Goal: Information Seeking & Learning: Learn about a topic

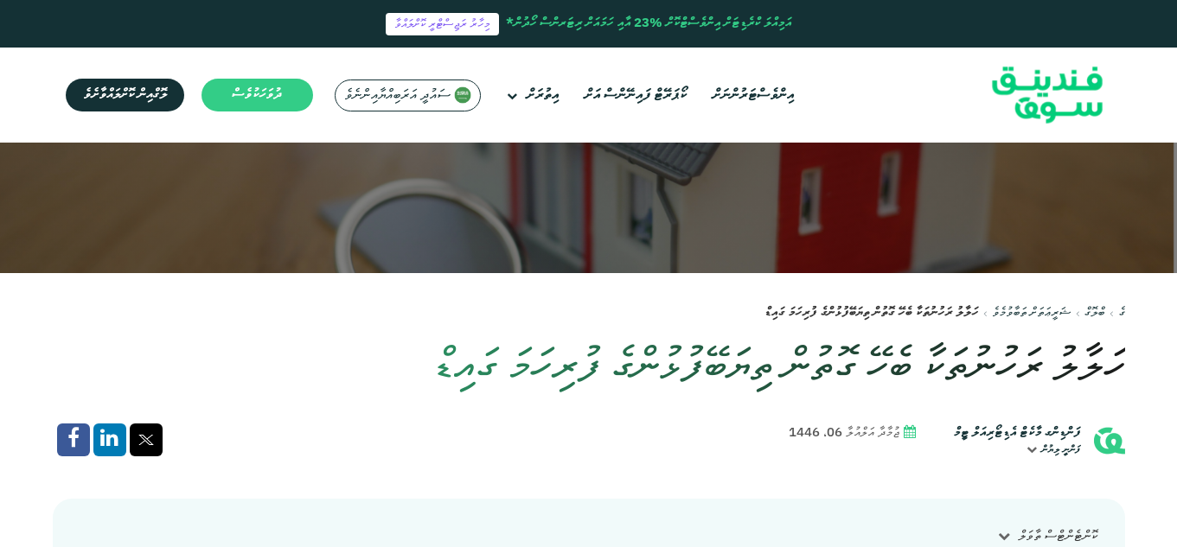
scroll to position [259, 0]
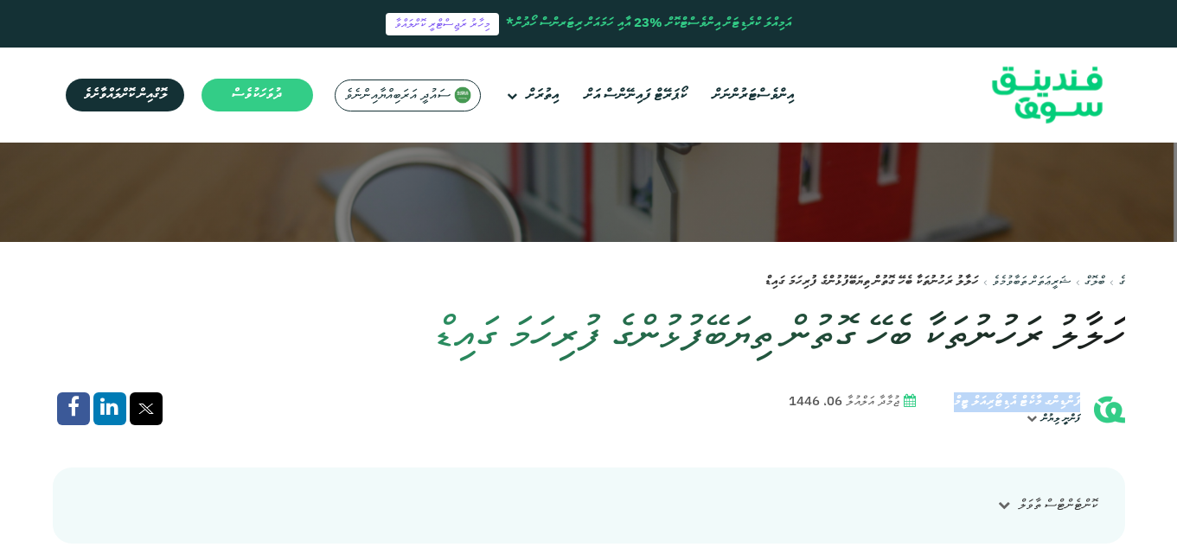
drag, startPoint x: 1081, startPoint y: 398, endPoint x: 934, endPoint y: 398, distance: 147.0
click at [940, 398] on div "ފަންޑިންގ މާކެޓް އެޑިޓޯރިއަލް ޓީމް ފަންނީ ލިޔުން" at bounding box center [1032, 410] width 185 height 35
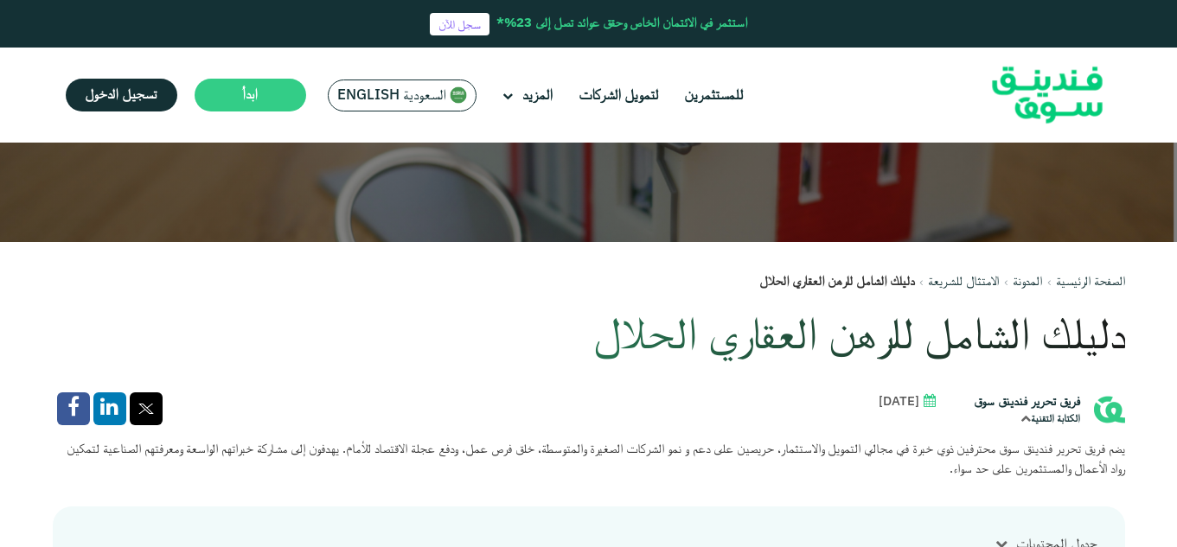
drag, startPoint x: 949, startPoint y: 397, endPoint x: 1138, endPoint y: 383, distance: 189.0
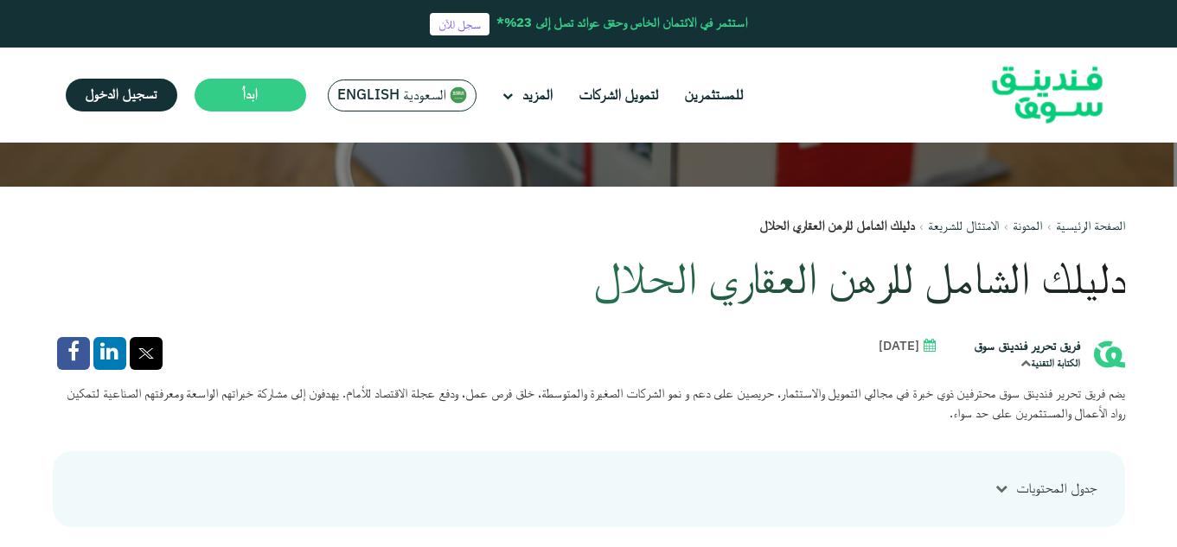
scroll to position [346, 0]
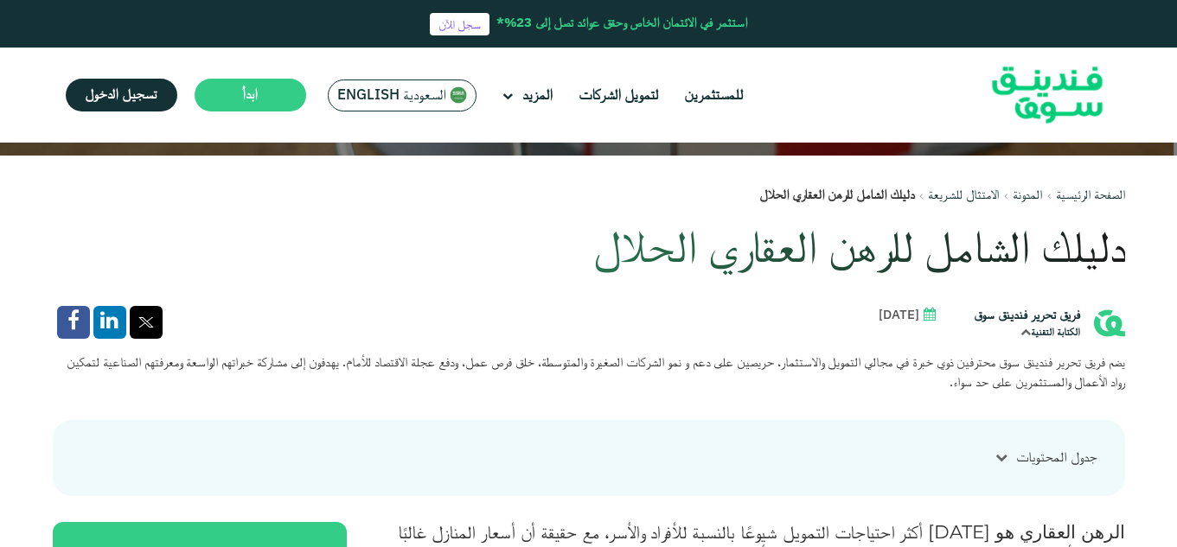
click at [920, 489] on div "جدول المحتويات ١ ما هو الرهن العقاري الحلال؟ ٢ أنواع الرهن العقاري الحلال ٢.١ ا…" at bounding box center [589, 458] width 1072 height 76
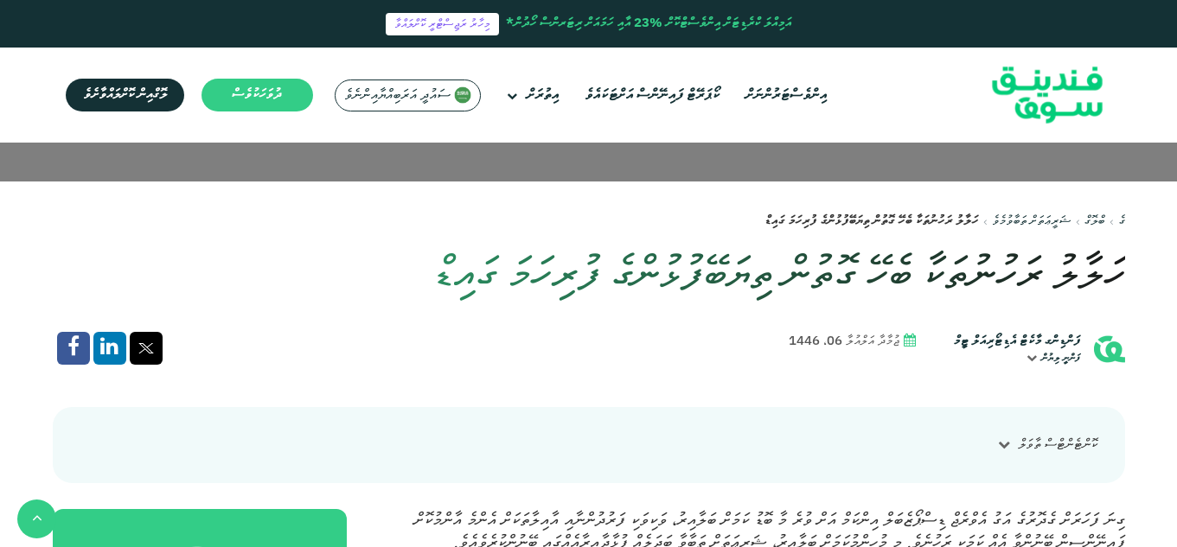
scroll to position [432, 0]
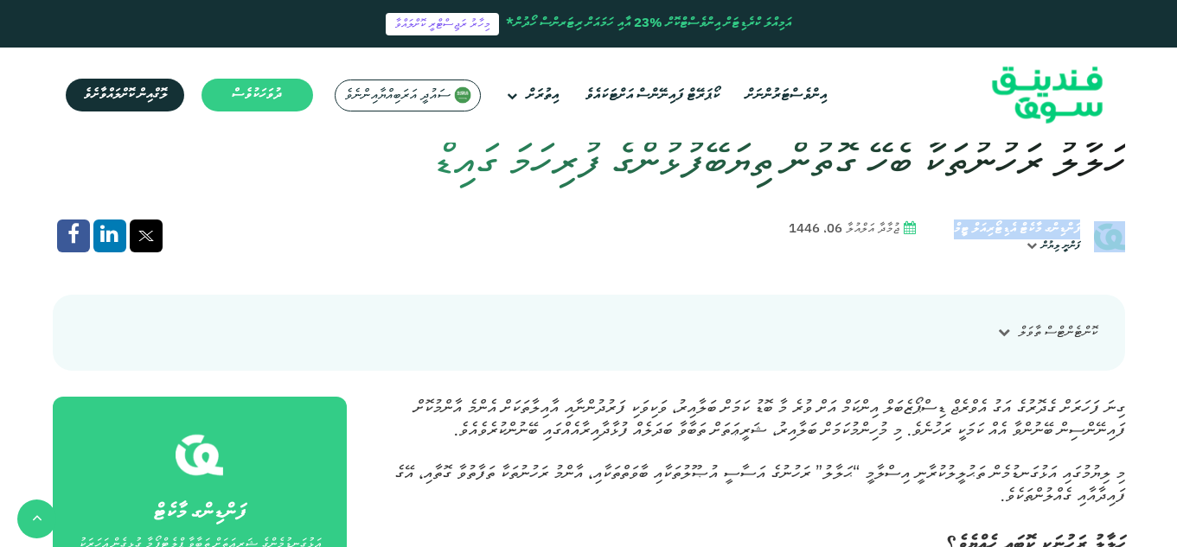
drag, startPoint x: 942, startPoint y: 222, endPoint x: 1087, endPoint y: 220, distance: 144.4
click at [1087, 220] on div "ފަންޑިންގ މާކެޓް އެޑިޓޯރިއަލް ޓީމް ފަންނީ ލިޔުން" at bounding box center [1032, 237] width 185 height 35
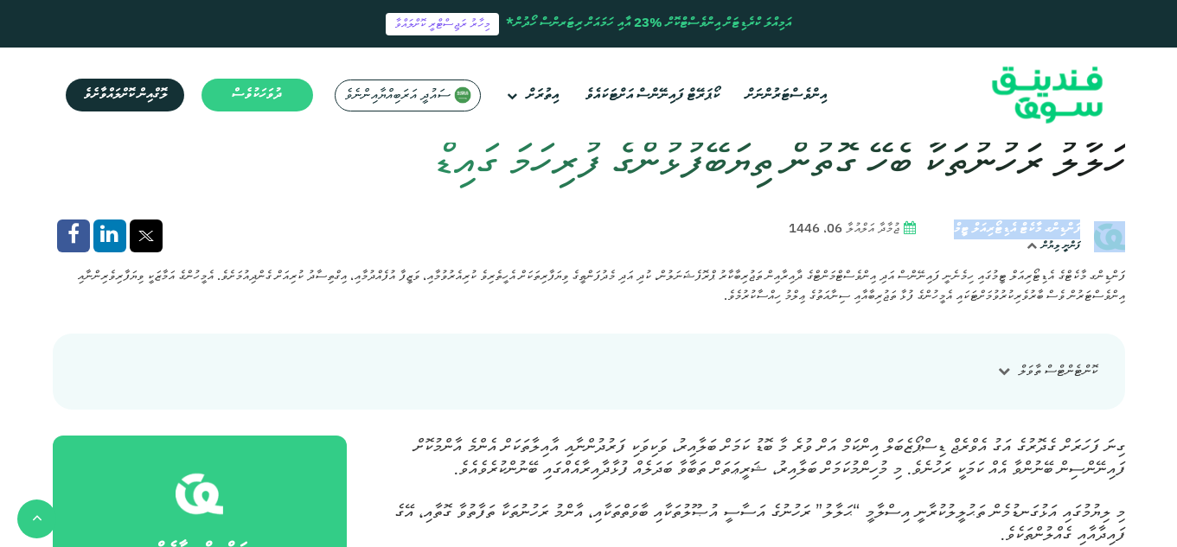
copy div "ފަންޑިންގ މާކެޓް އެޑިޓޯރިއަލް ޓީމް"
click at [731, 227] on div "ފަންޑިންގ މާކެޓް އެޑިޓޯރިއަލް ޓީމް ފަންނީ ލިޔުން ޖުމާދާ އަލްއުލާ 06، 1446" at bounding box center [589, 237] width 1072 height 35
drag, startPoint x: 938, startPoint y: 221, endPoint x: 1083, endPoint y: 232, distance: 144.8
click at [1083, 232] on div "ފަންޑިންގ މާކެޓް އެޑިޓޯރިއަލް ޓީމް ފަންނީ ލިޔުން" at bounding box center [1032, 237] width 185 height 35
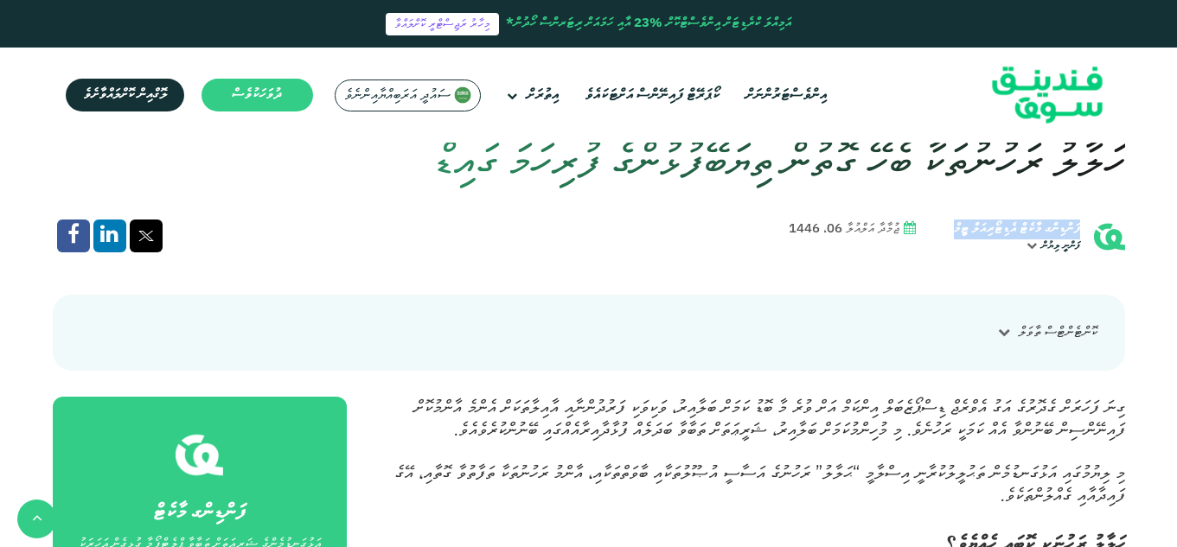
copy font "ފަންޑިންގ މާކެޓް އެޑިޓޯރިއަލް ޓީމް"
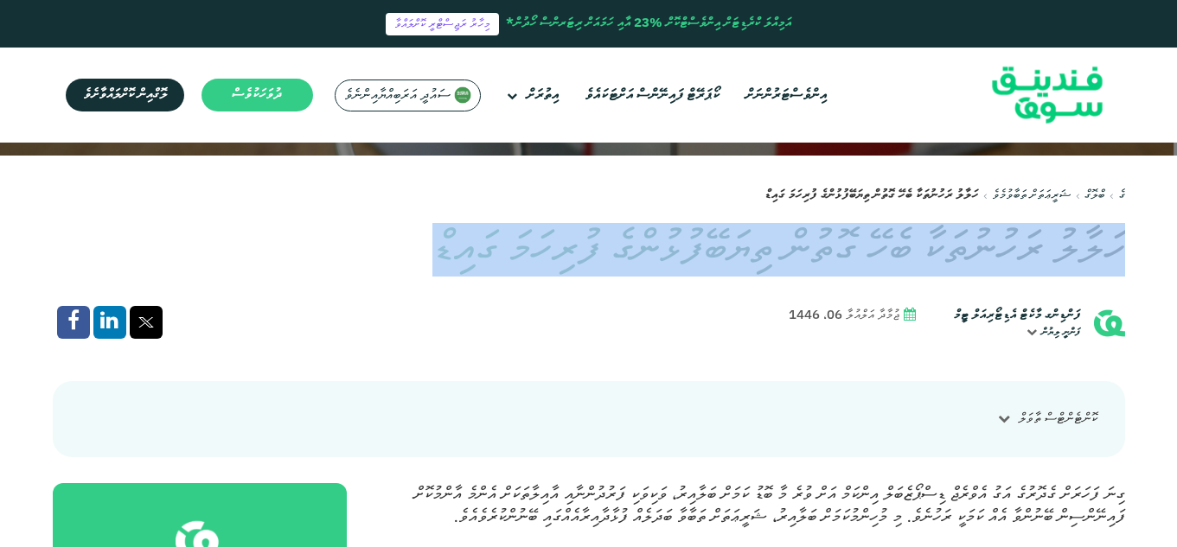
drag, startPoint x: 1119, startPoint y: 247, endPoint x: 286, endPoint y: 258, distance: 832.7
click at [286, 258] on h1 "ހަލާލު ރަހުނުތަކާ ބެހޭ ގޮތުން ތިޔަބޭފުޅުންގެ ފުރިހަމަ ގައިޑް" at bounding box center [589, 250] width 1072 height 54
copy font "ހަލާލު ރަހުނުތަކާ ބެހޭ ގޮތުން ތިޔަބޭފުޅުންގެ ފުރިހަމަ ގައިޑް"
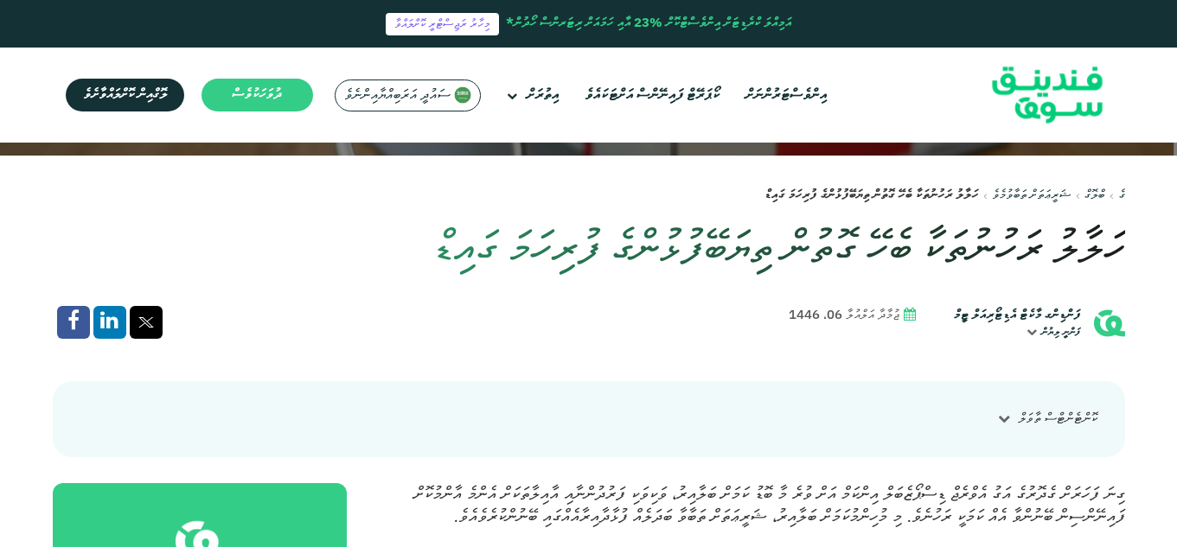
click at [998, 415] on icon at bounding box center [1004, 419] width 12 height 12
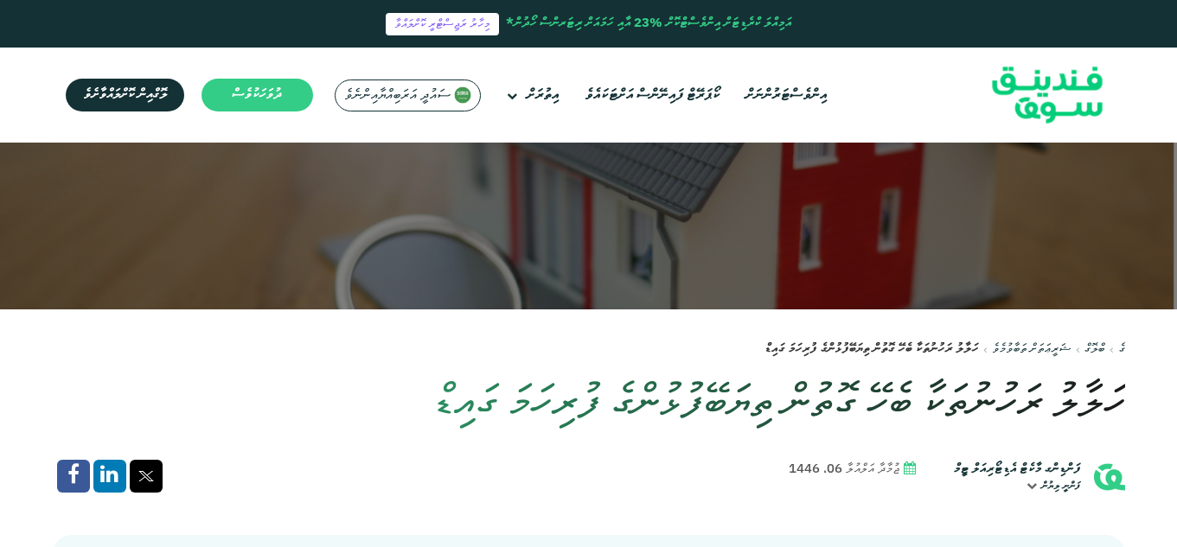
scroll to position [259, 0]
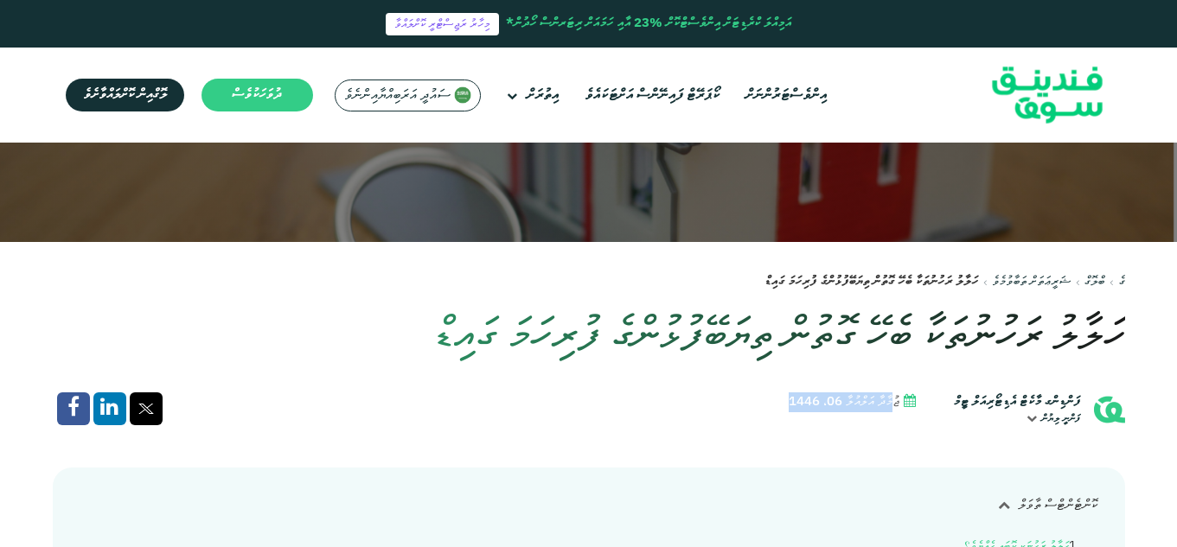
drag, startPoint x: 878, startPoint y: 399, endPoint x: 695, endPoint y: 393, distance: 182.5
click at [695, 393] on div "ފަންޑިންގ މާކެޓް އެޑިޓޯރިއަލް ޓީމް ފަންނީ ލިޔުން ޖުމާދާ އަލްއުލާ 06، 1446" at bounding box center [589, 410] width 1072 height 35
click at [870, 395] on span "ޖުމާދާ އަލްއުލާ 06، 1446" at bounding box center [844, 403] width 111 height 20
drag, startPoint x: 905, startPoint y: 400, endPoint x: 700, endPoint y: 390, distance: 205.2
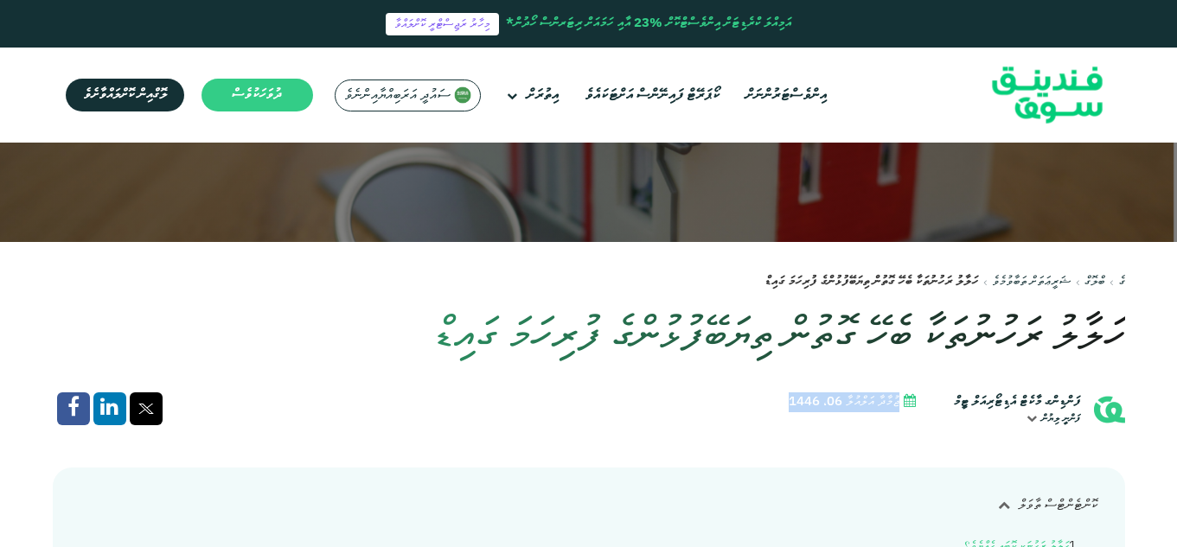
click at [808, 406] on font "ޖުމާދާ އަލްއުލާ 06، 1446" at bounding box center [844, 402] width 111 height 12
